Goal: Task Accomplishment & Management: Manage account settings

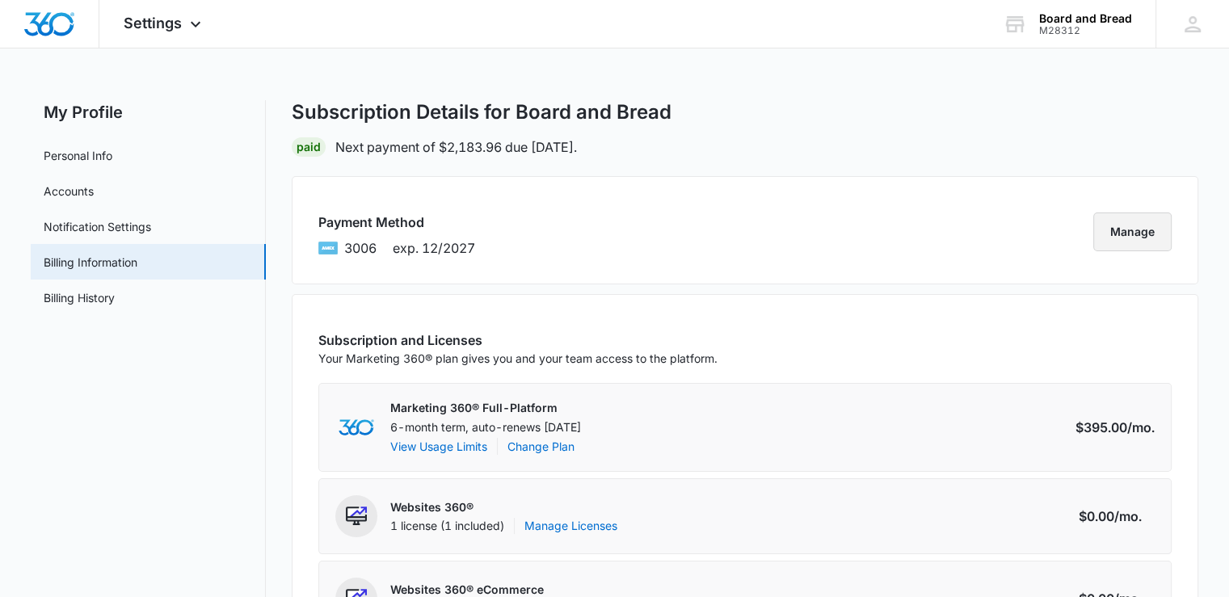
click at [1121, 229] on button "Manage" at bounding box center [1132, 231] width 78 height 39
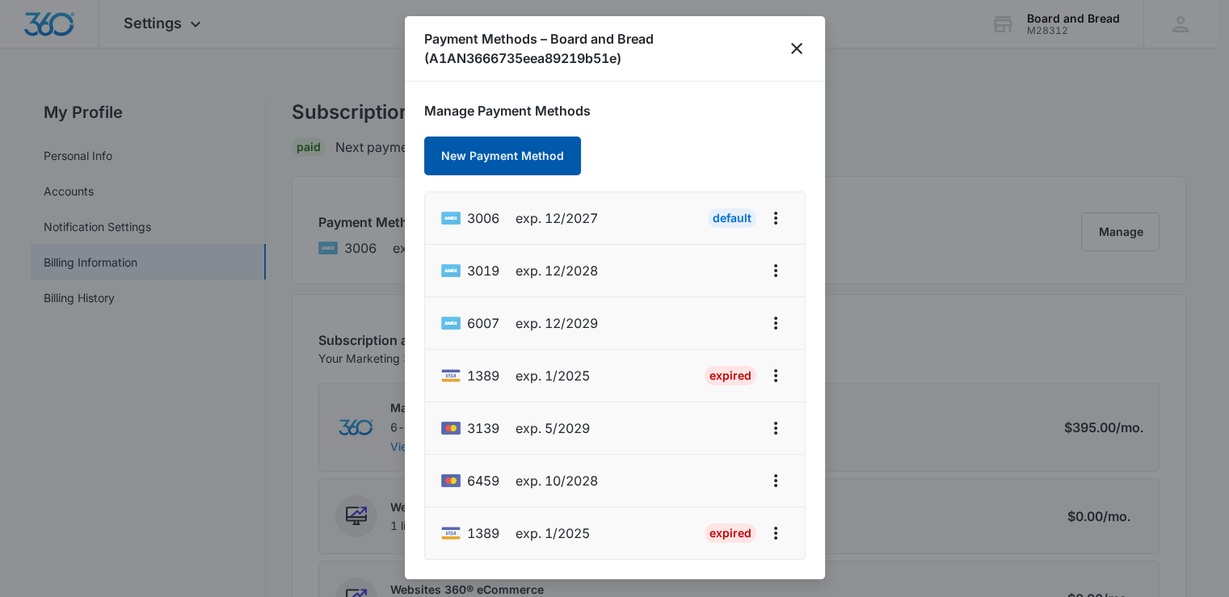
click at [535, 153] on button "New Payment Method" at bounding box center [502, 156] width 157 height 39
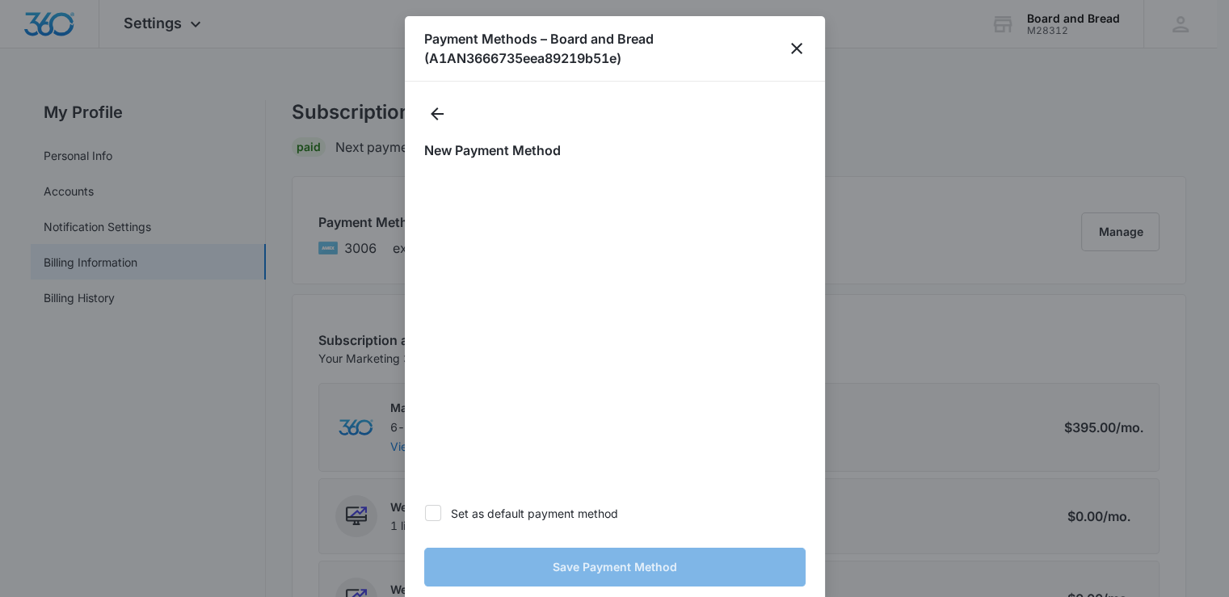
click at [435, 509] on icon at bounding box center [433, 513] width 15 height 15
click at [425, 513] on input "Set as default payment method" at bounding box center [424, 513] width 1 height 1
checkbox input "true"
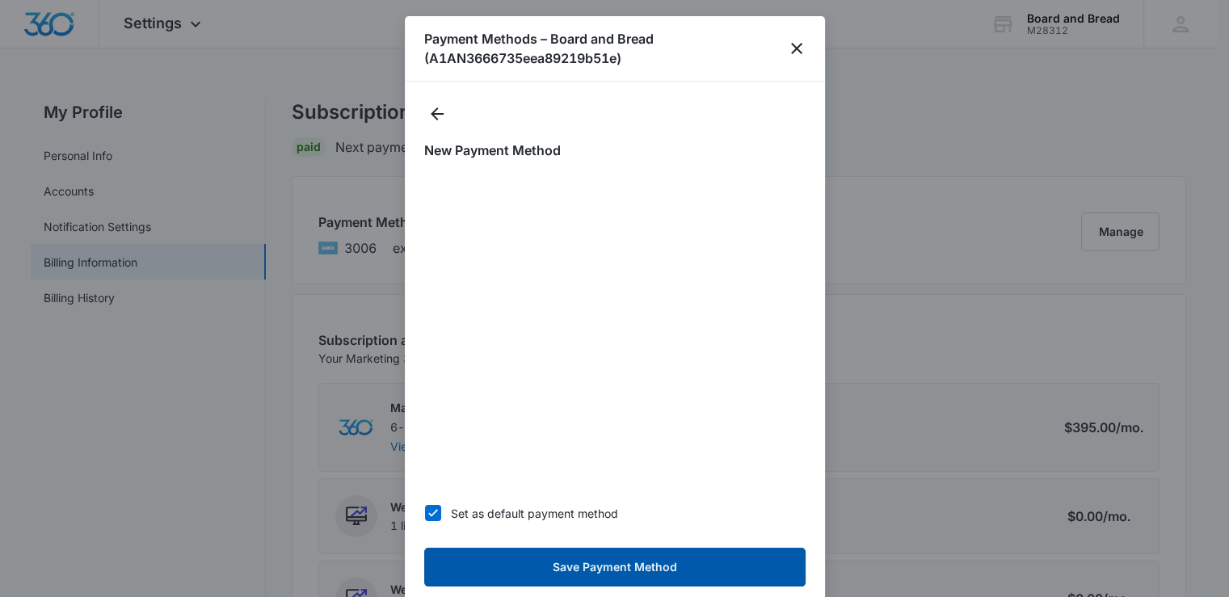
click at [527, 562] on button "Save Payment Method" at bounding box center [614, 567] width 381 height 39
